Goal: Find specific page/section: Find specific page/section

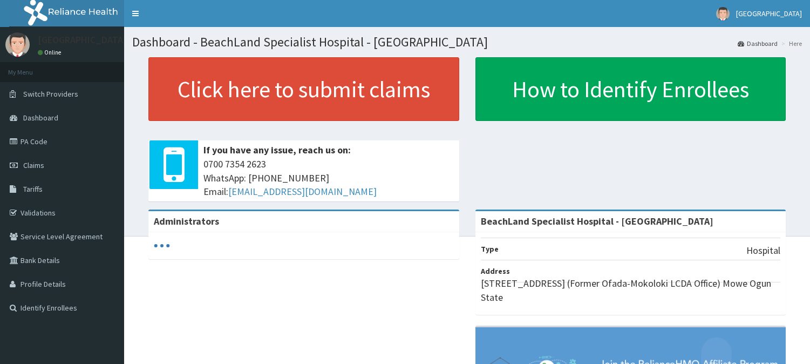
click at [30, 139] on link "PA Code" at bounding box center [62, 142] width 124 height 24
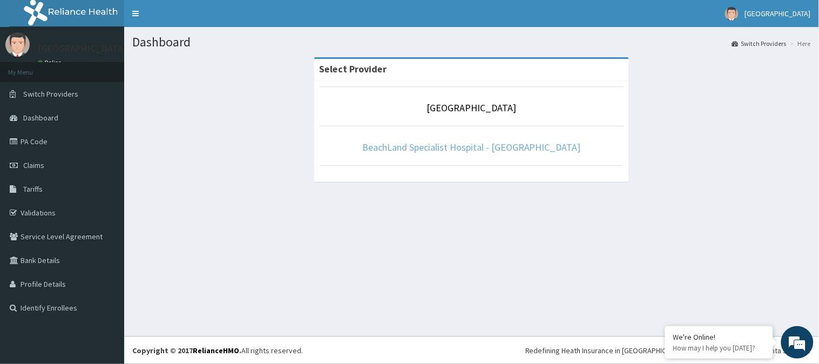
click at [488, 148] on link "BeachLand Specialist Hospital - [GEOGRAPHIC_DATA]" at bounding box center [471, 147] width 219 height 12
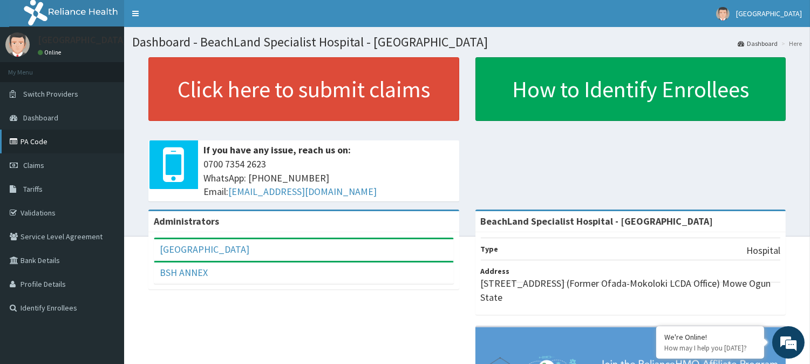
click at [28, 139] on link "PA Code" at bounding box center [62, 142] width 124 height 24
